Goal: Task Accomplishment & Management: Use online tool/utility

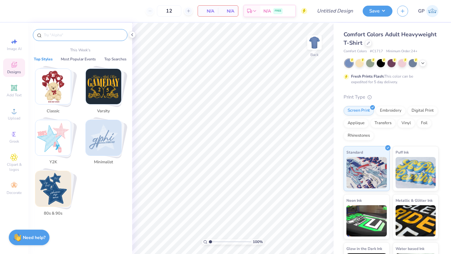
click at [109, 35] on input "text" at bounding box center [83, 35] width 80 height 6
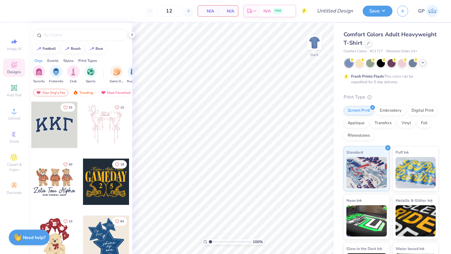
click at [421, 62] on icon at bounding box center [422, 62] width 5 height 5
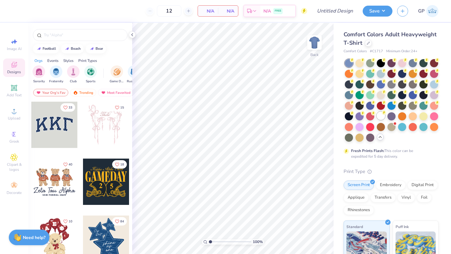
click at [379, 115] on div at bounding box center [381, 116] width 8 height 8
click at [86, 32] on input "text" at bounding box center [83, 35] width 80 height 6
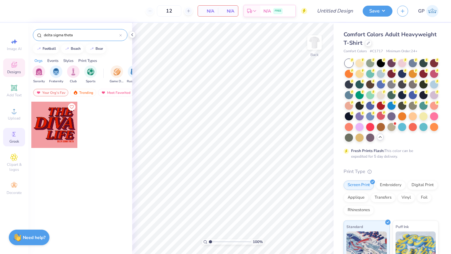
type input "delta sigma theta"
click at [14, 133] on circle at bounding box center [13, 134] width 3 height 3
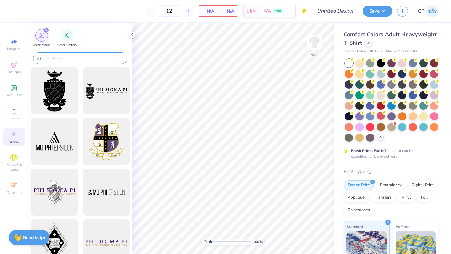
click at [75, 57] on input "text" at bounding box center [83, 58] width 80 height 6
type input "e"
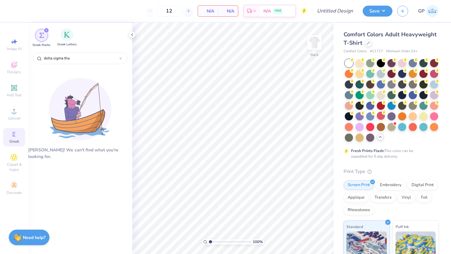
type input "delta sigma tha"
click at [71, 41] on div "Greek Letters" at bounding box center [66, 38] width 19 height 18
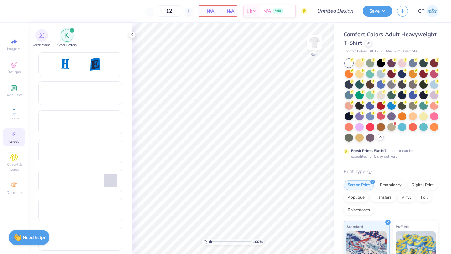
scroll to position [843, 0]
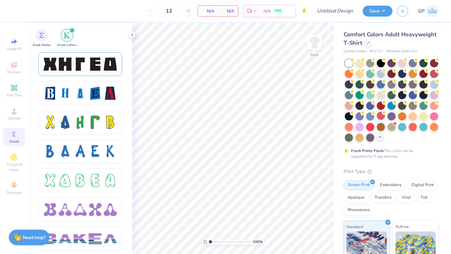
click at [81, 68] on div at bounding box center [80, 64] width 13 height 13
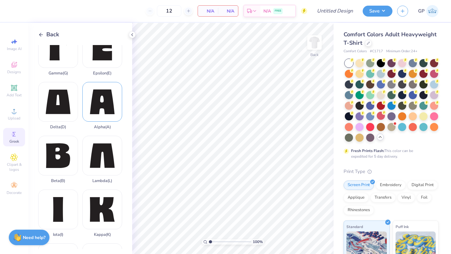
scroll to position [72, 0]
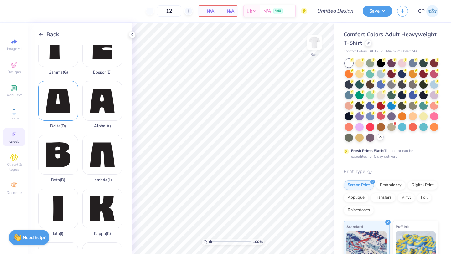
click at [62, 111] on div "Delta ( D )" at bounding box center [58, 105] width 40 height 48
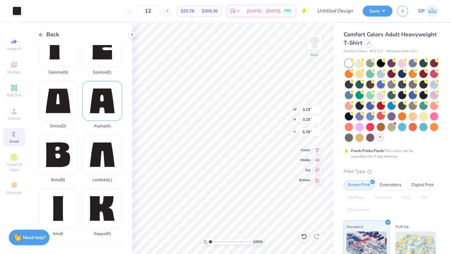
type input "5.05"
click at [54, 37] on span "Back" at bounding box center [52, 34] width 13 height 8
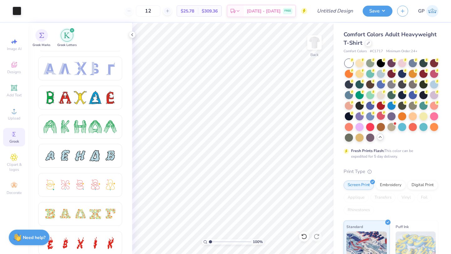
scroll to position [0, 0]
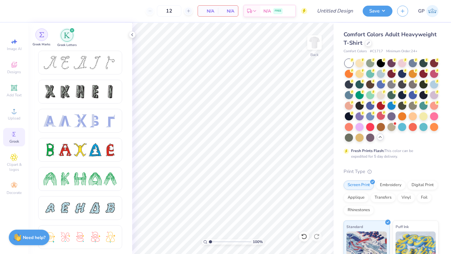
click at [41, 37] on img "filter for Greek Marks" at bounding box center [41, 34] width 5 height 5
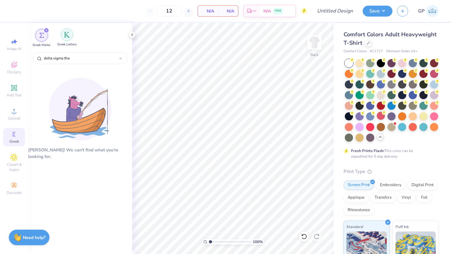
click at [68, 36] on img "filter for Greek Letters" at bounding box center [67, 35] width 6 height 6
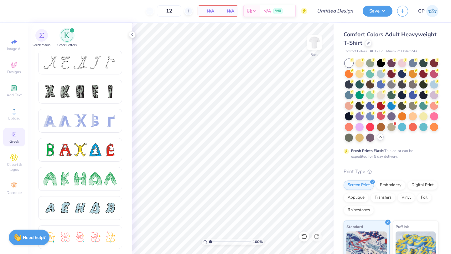
click at [65, 34] on img "filter for Greek Letters" at bounding box center [67, 35] width 6 height 6
click at [70, 28] on div "filter for Greek Letters" at bounding box center [72, 31] width 6 height 6
click at [70, 29] on div "filter for Greek Letters" at bounding box center [72, 31] width 6 height 6
click at [71, 29] on div "filter for Greek Letters" at bounding box center [72, 31] width 6 height 6
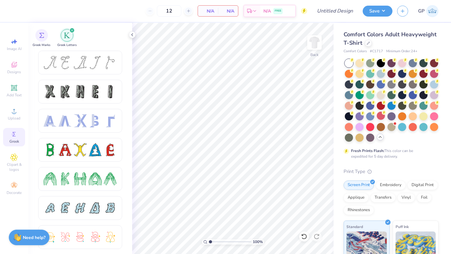
click at [73, 30] on div "filter for Greek Letters" at bounding box center [72, 31] width 6 height 6
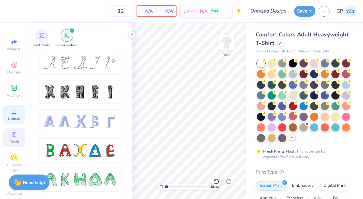
click at [10, 116] on span "Upload" at bounding box center [14, 118] width 13 height 5
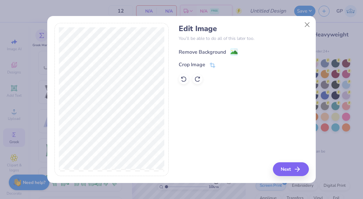
click at [194, 50] on div "Remove Background" at bounding box center [202, 52] width 47 height 8
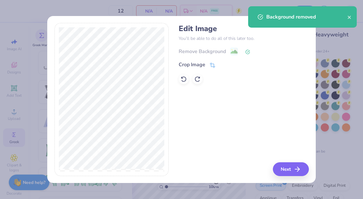
click at [203, 51] on div "Remove Background" at bounding box center [244, 51] width 130 height 8
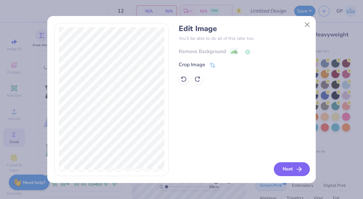
click at [285, 164] on button "Next" at bounding box center [292, 169] width 36 height 14
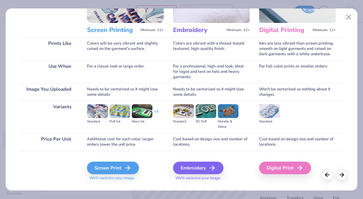
scroll to position [82, 0]
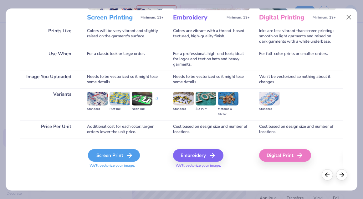
click at [113, 159] on div "Screen Print" at bounding box center [114, 155] width 52 height 13
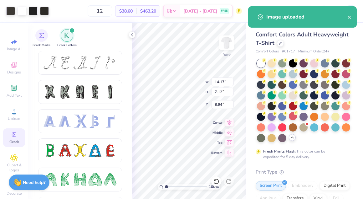
type input "3.00"
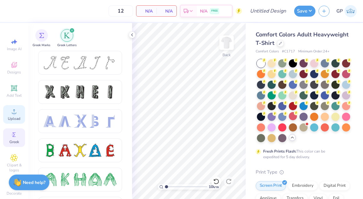
click at [18, 115] on div "Upload" at bounding box center [14, 114] width 22 height 18
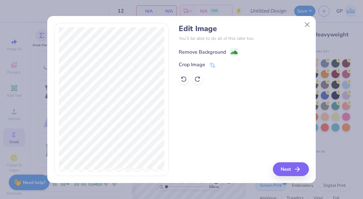
click at [204, 49] on div "Remove Background" at bounding box center [202, 52] width 47 height 8
click at [310, 26] on button "Close" at bounding box center [308, 24] width 12 height 12
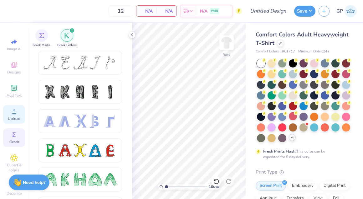
click at [17, 106] on div "Upload" at bounding box center [14, 114] width 22 height 18
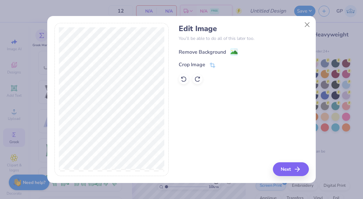
click at [195, 50] on div "Remove Background" at bounding box center [202, 52] width 47 height 8
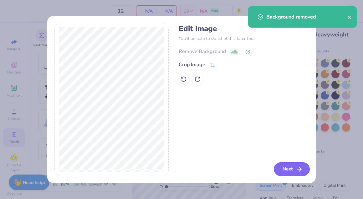
click at [283, 167] on button "Next" at bounding box center [292, 169] width 36 height 14
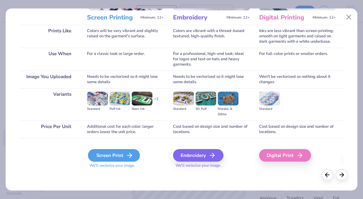
click at [120, 153] on div "Screen Print" at bounding box center [114, 155] width 52 height 13
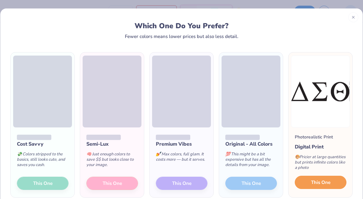
click at [309, 179] on button "This One" at bounding box center [321, 181] width 52 height 13
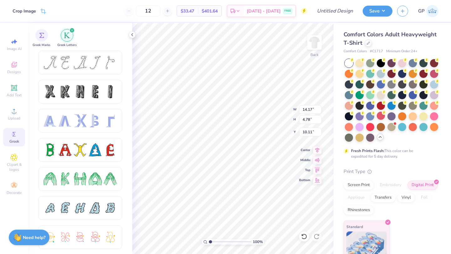
type input "9.80"
type input "3.30"
type input "4.64"
